Goal: Register for event/course

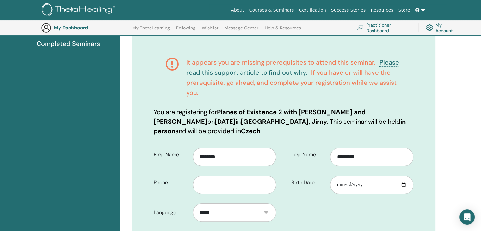
scroll to position [78, 0]
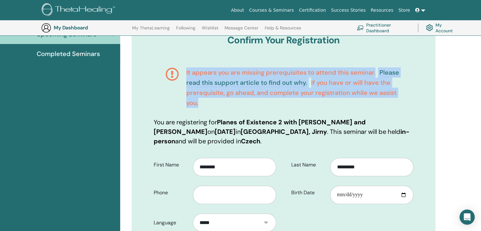
drag, startPoint x: 192, startPoint y: 98, endPoint x: 183, endPoint y: 73, distance: 26.5
click at [183, 73] on div "It appears you are missing prerequisites to attend this seminar. Please read th…" at bounding box center [284, 87] width 260 height 59
copy h4 "It appears you are missing prerequisites to attend this seminar. Please read th…"
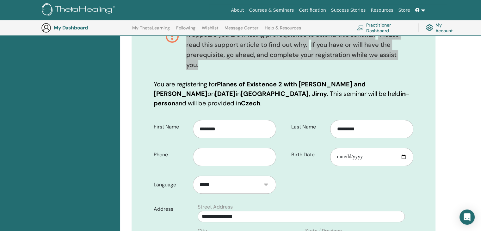
scroll to position [110, 0]
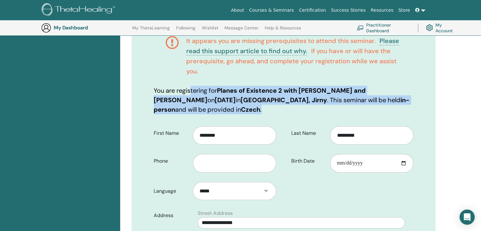
drag, startPoint x: 265, startPoint y: 112, endPoint x: 149, endPoint y: 90, distance: 118.6
click at [149, 90] on div "Confirm Your Registration It appears you are missing prerequisites to attend th…" at bounding box center [284, 218] width 304 height 474
copy p "You are registering for Planes of Existence 2 with [PERSON_NAME] and [PERSON_NA…"
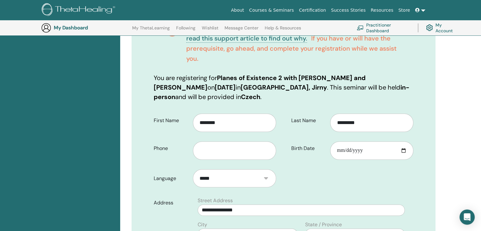
scroll to position [142, 0]
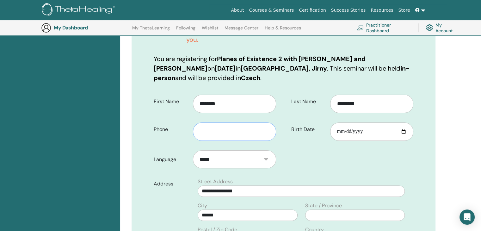
click at [228, 133] on input "text" at bounding box center [234, 131] width 83 height 18
type input "*********"
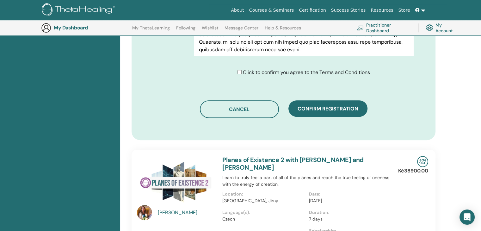
scroll to position [426, 0]
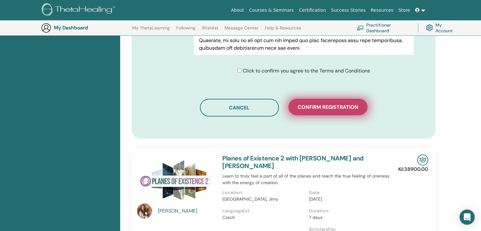
click at [311, 109] on span "Confirm registration" at bounding box center [328, 107] width 61 height 7
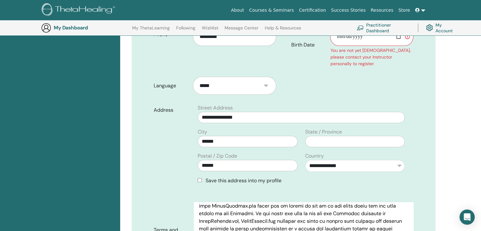
scroll to position [47, 0]
